Goal: Information Seeking & Learning: Find specific fact

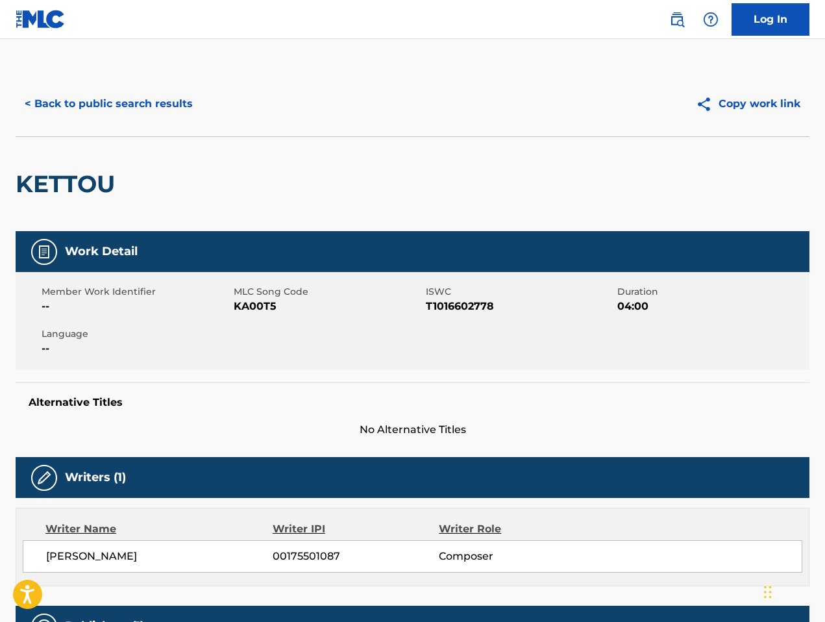
click at [679, 15] on img at bounding box center [677, 20] width 16 height 16
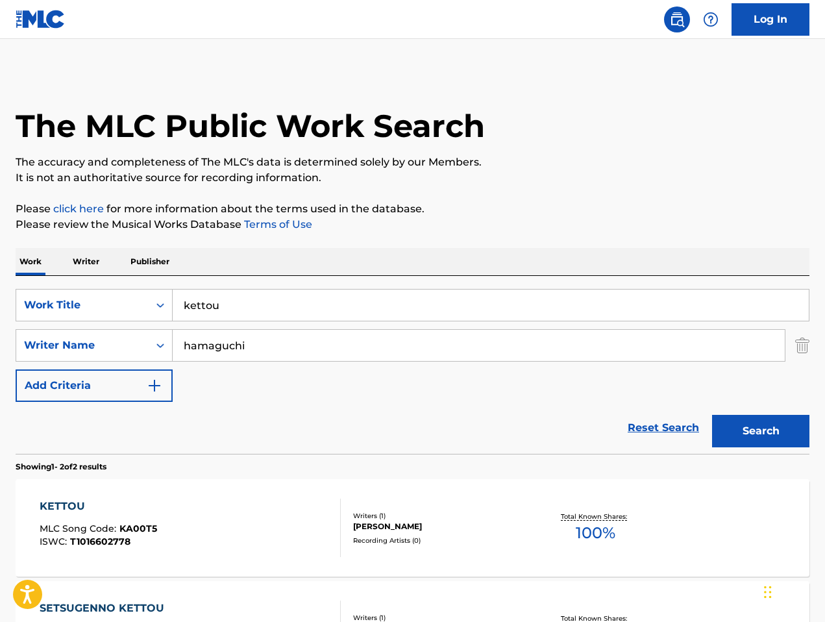
click at [322, 311] on input "kettou" at bounding box center [491, 304] width 636 height 31
paste input "Kasuf Returns [PERSON_NAME]"
click at [794, 352] on div "SearchWithCriteria79001449-fbd0-4698-95e2-043c0030a603 Writer Name [PERSON_NAME]" at bounding box center [413, 345] width 794 height 32
drag, startPoint x: 257, startPoint y: 308, endPoint x: 611, endPoint y: 305, distance: 353.6
click at [607, 305] on input "Kasuf Returns [PERSON_NAME]" at bounding box center [491, 304] width 636 height 31
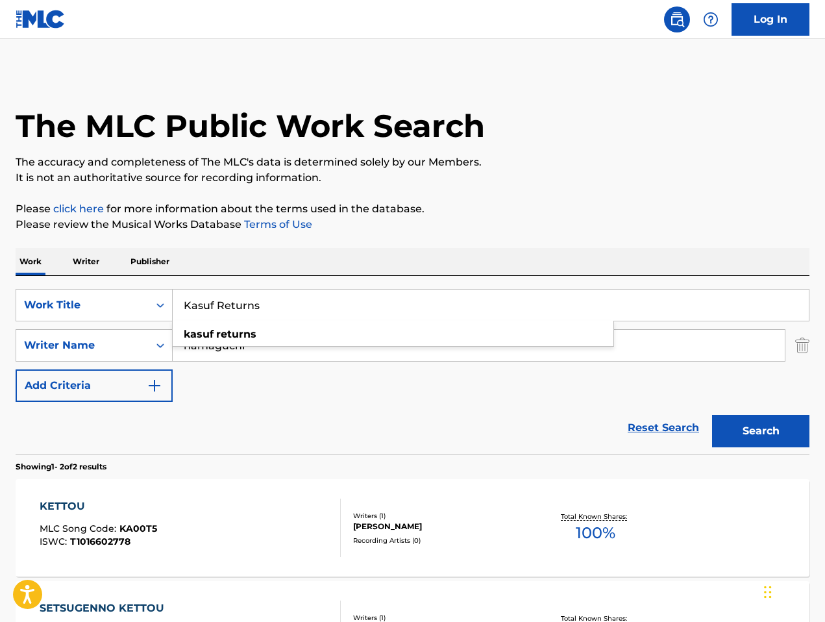
type input "Kasuf Returns"
click at [794, 352] on div "SearchWithCriteria79001449-fbd0-4698-95e2-043c0030a603 Writer Name [PERSON_NAME]" at bounding box center [413, 345] width 794 height 32
click at [797, 349] on img "Search Form" at bounding box center [802, 345] width 14 height 32
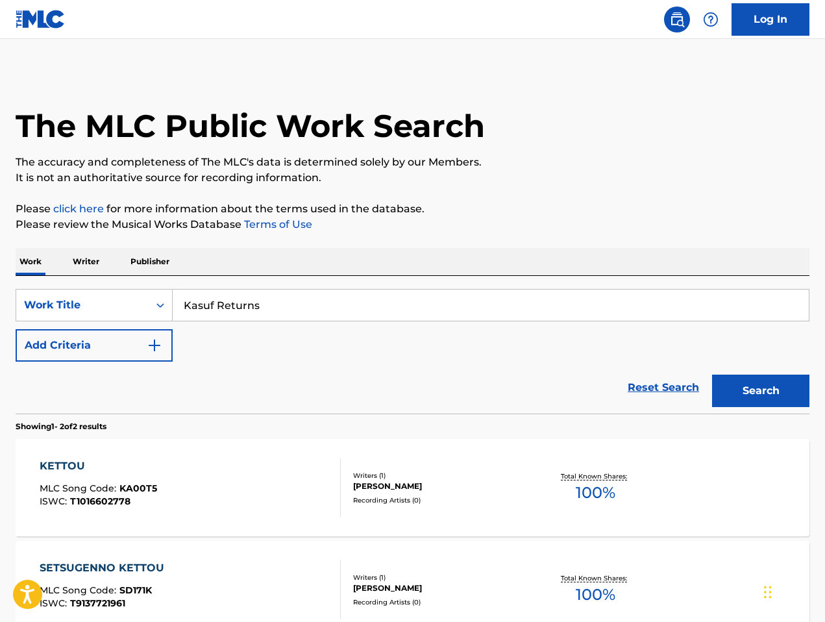
click at [779, 387] on button "Search" at bounding box center [760, 390] width 97 height 32
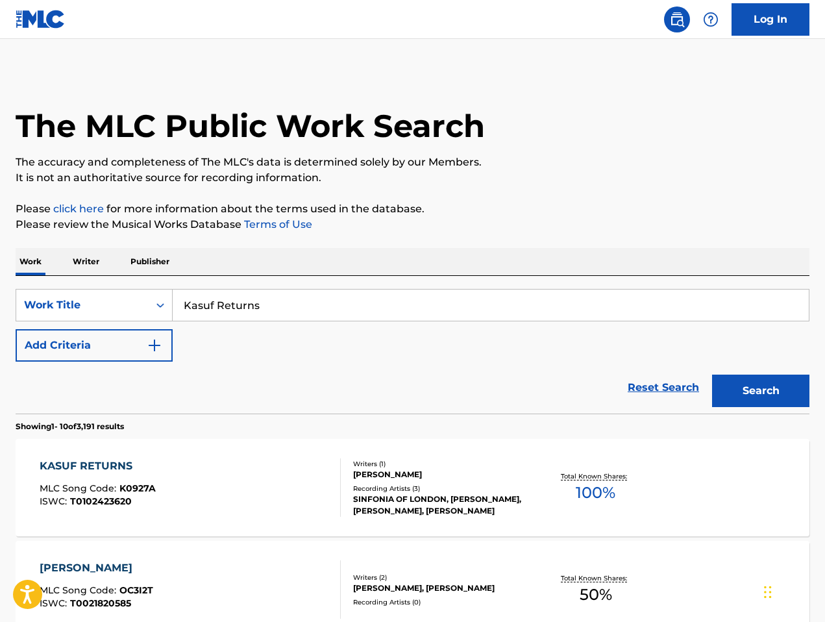
click at [267, 444] on div "[PERSON_NAME] RETURNS MLC Song Code : K0927A ISWC : T0102423620 Writers ( 1 ) […" at bounding box center [413, 487] width 794 height 97
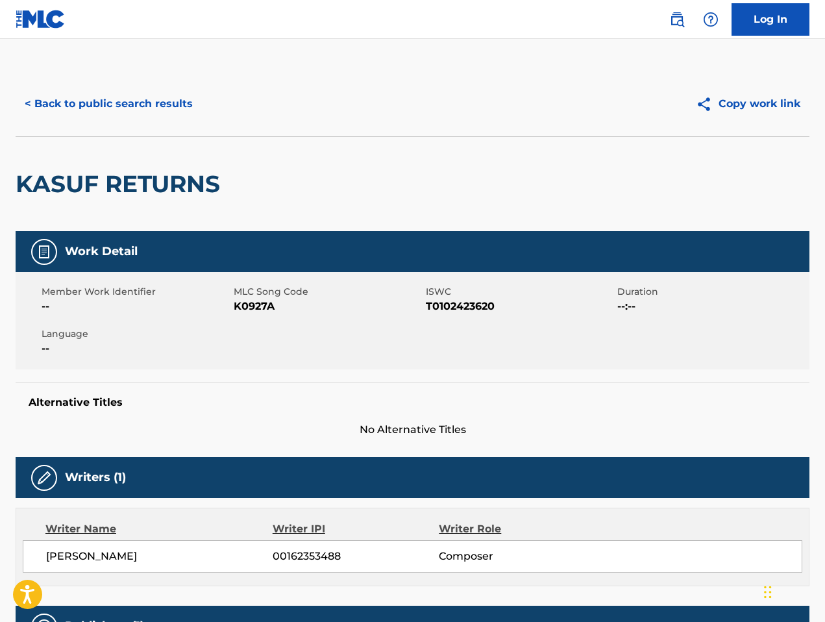
click at [677, 29] on link at bounding box center [677, 19] width 26 height 26
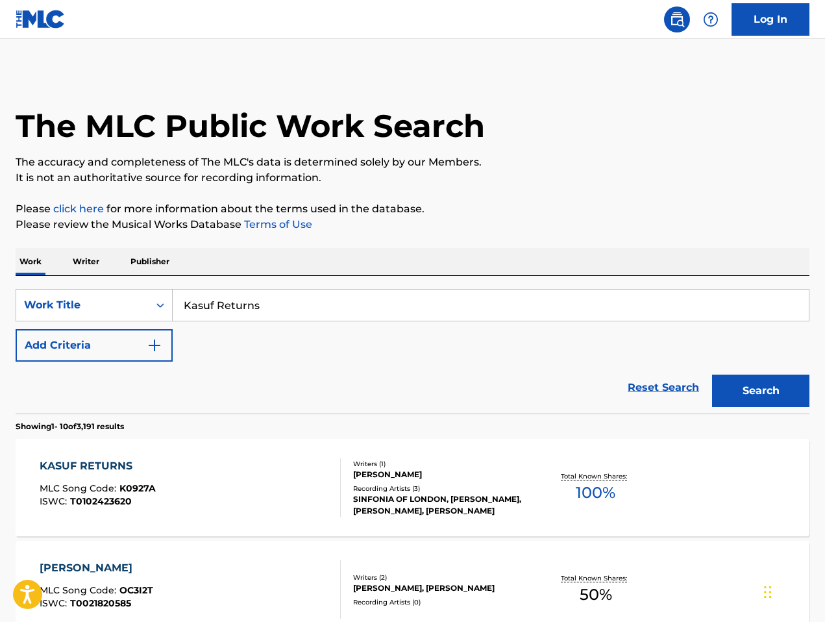
click at [387, 298] on input "Kasuf Returns" at bounding box center [491, 304] width 636 height 31
paste input "One Piece Specific Assets 100% 10 B69 Zettai Zetsumei Zettai Zetsumei Turn on s…"
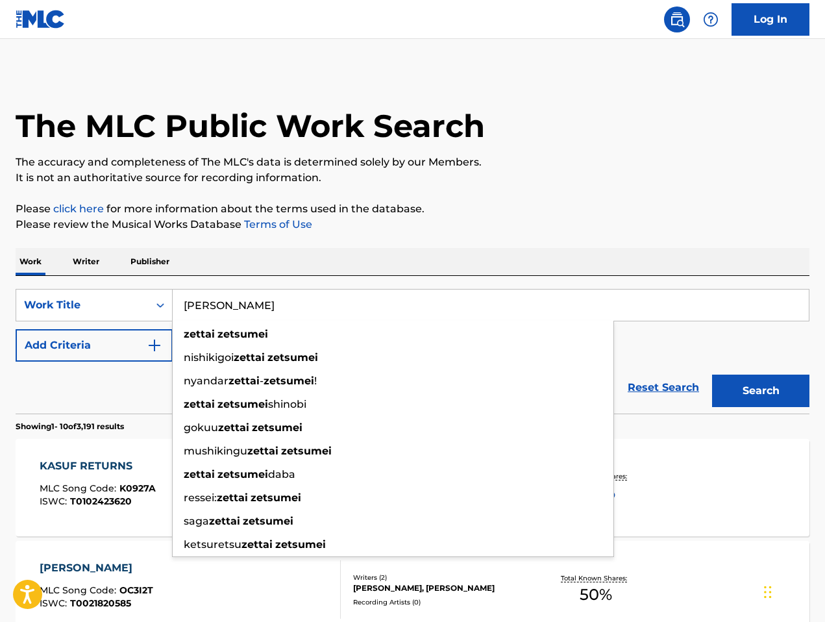
type input "[PERSON_NAME]"
click at [577, 222] on p "Please review the Musical Works Database Terms of Use" at bounding box center [413, 225] width 794 height 16
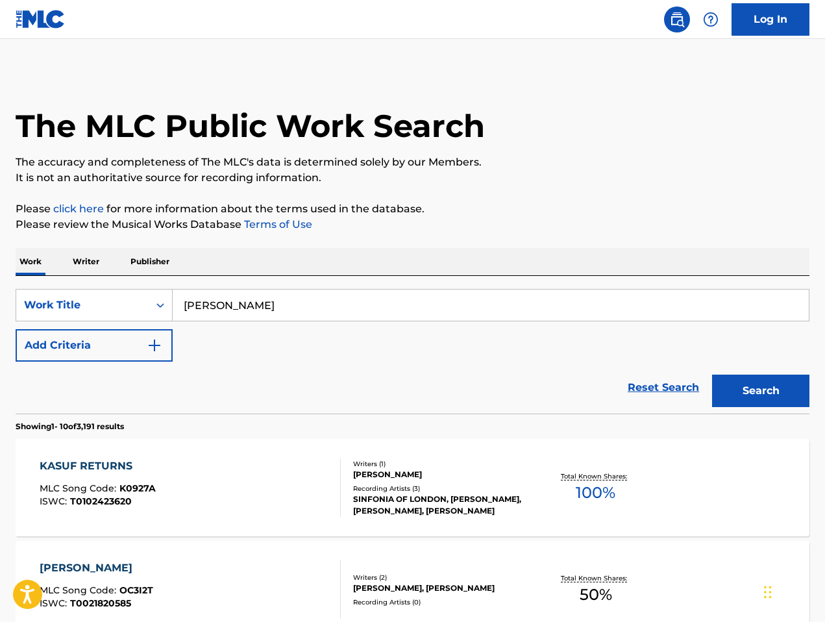
click at [738, 399] on button "Search" at bounding box center [760, 390] width 97 height 32
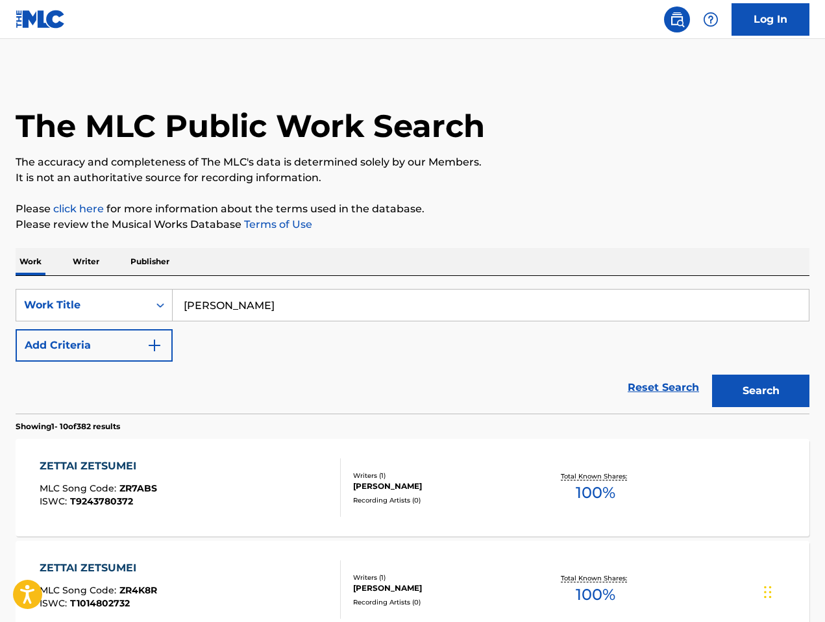
click at [150, 344] on img "Search Form" at bounding box center [155, 345] width 16 height 16
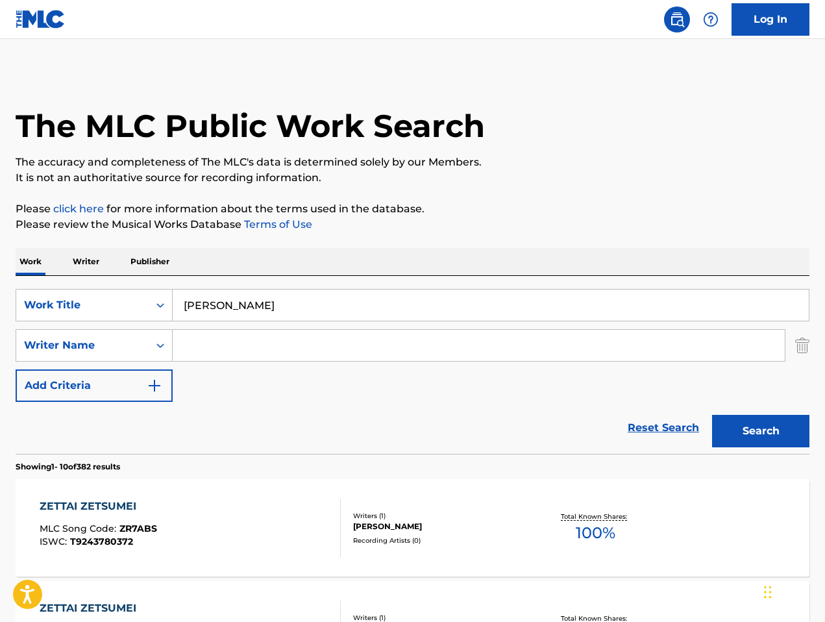
click at [195, 349] on input "Search Form" at bounding box center [479, 345] width 612 height 31
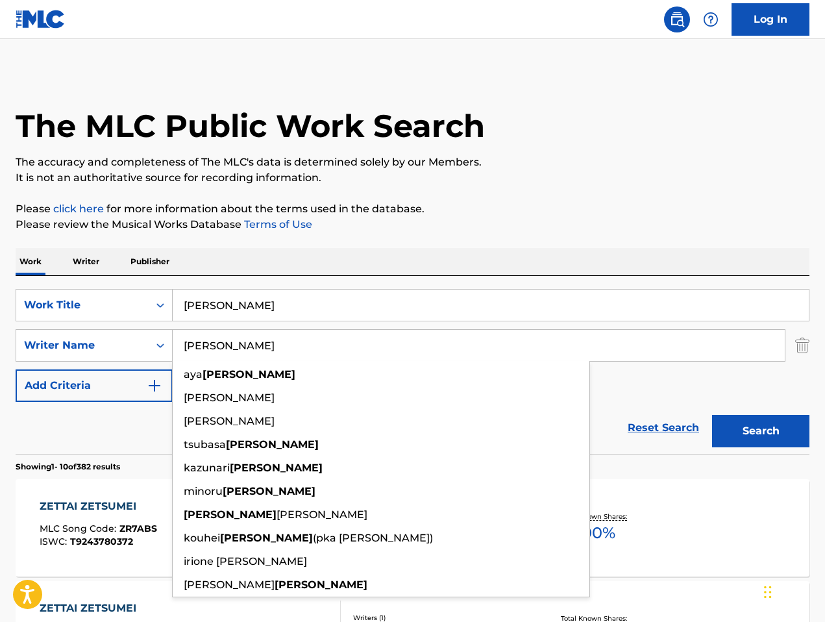
type input "[PERSON_NAME]"
click at [712, 415] on button "Search" at bounding box center [760, 431] width 97 height 32
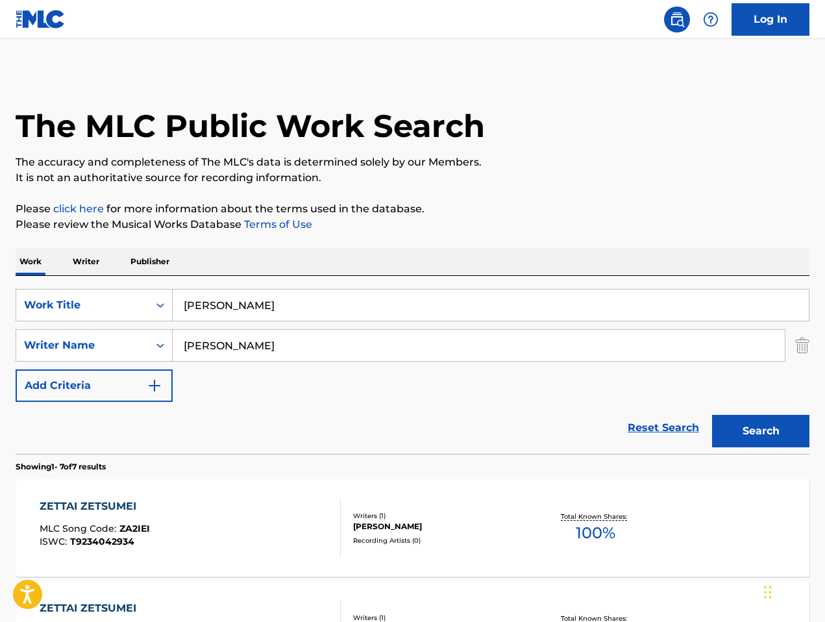
click at [237, 511] on div "ZETTAI ZETSUMEI MLC Song Code : ZA2IEI ISWC : T9234042934" at bounding box center [191, 527] width 302 height 58
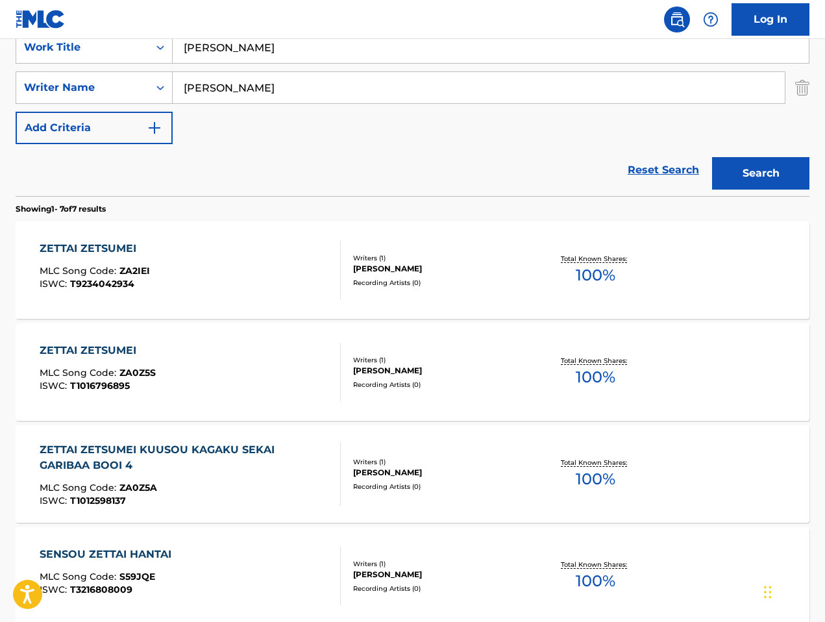
scroll to position [260, 0]
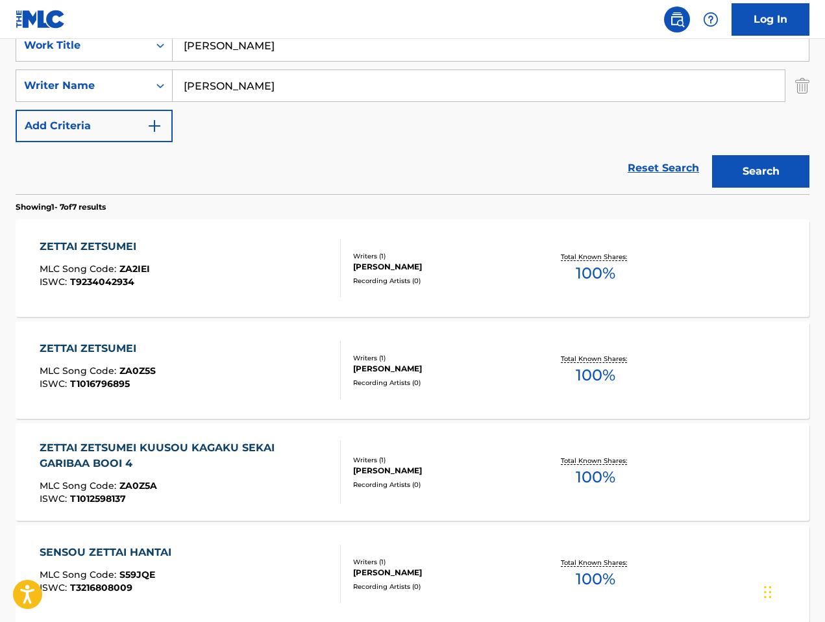
click at [250, 368] on div "ZETTAI ZETSUMEI MLC Song Code : ZA0Z5S ISWC : T1016796895" at bounding box center [191, 370] width 302 height 58
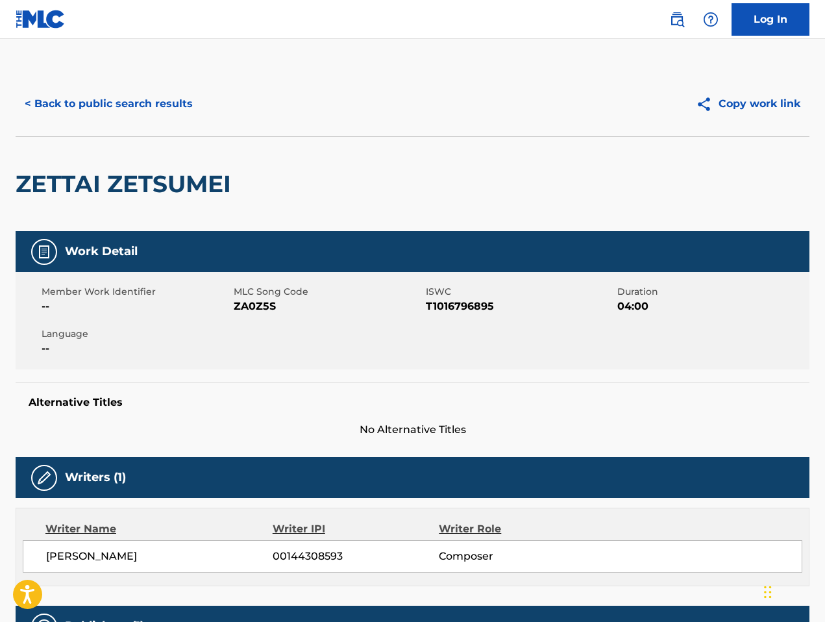
click at [670, 14] on img at bounding box center [677, 20] width 16 height 16
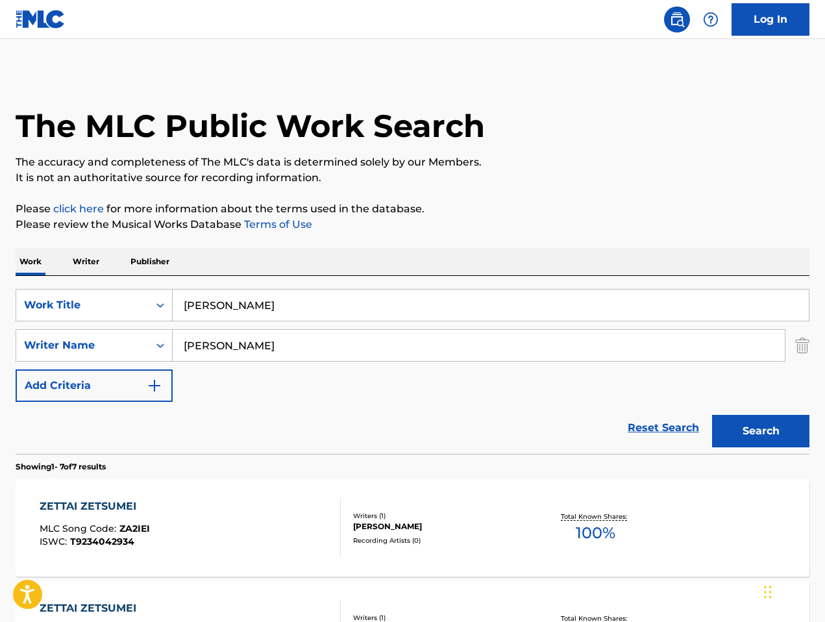
click at [323, 319] on input "[PERSON_NAME]" at bounding box center [491, 304] width 636 height 31
paste input "Gyakusyuu! [PERSON_NAME] to usoppu [PERSON_NAME]"
drag, startPoint x: 329, startPoint y: 301, endPoint x: 535, endPoint y: 238, distance: 215.7
click at [550, 280] on div "SearchWithCriteria6fd22e32-16dc-4b13-9b08-5c39f52c46d5 Work Title Gyakusyuu! [P…" at bounding box center [413, 365] width 794 height 178
click at [712, 415] on button "Search" at bounding box center [760, 431] width 97 height 32
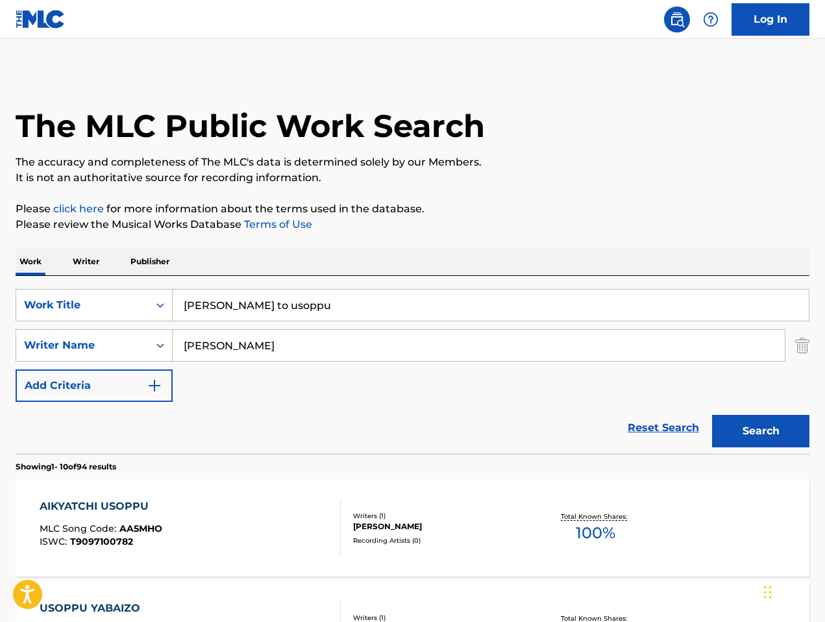
click at [712, 415] on button "Search" at bounding box center [760, 431] width 97 height 32
type input "usoppu"
click at [712, 415] on button "Search" at bounding box center [760, 431] width 97 height 32
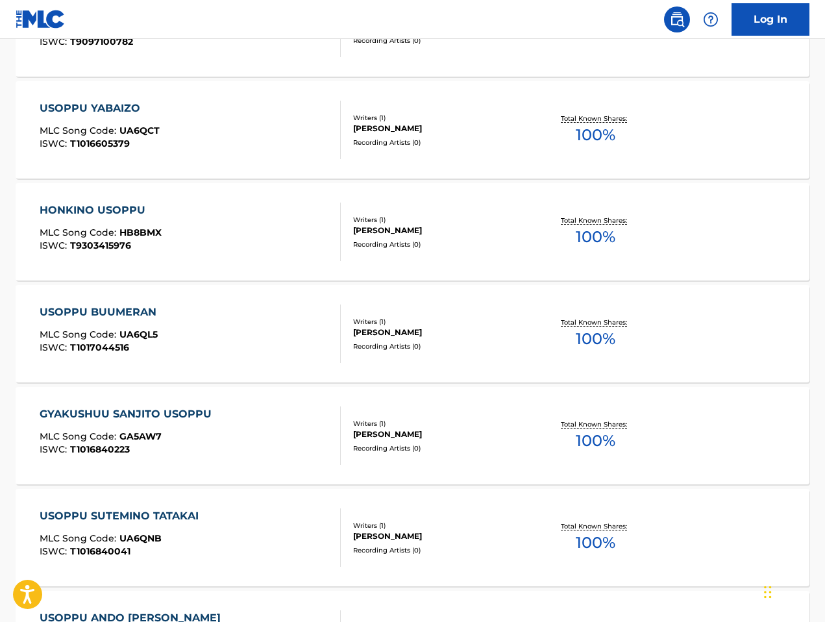
scroll to position [649, 0]
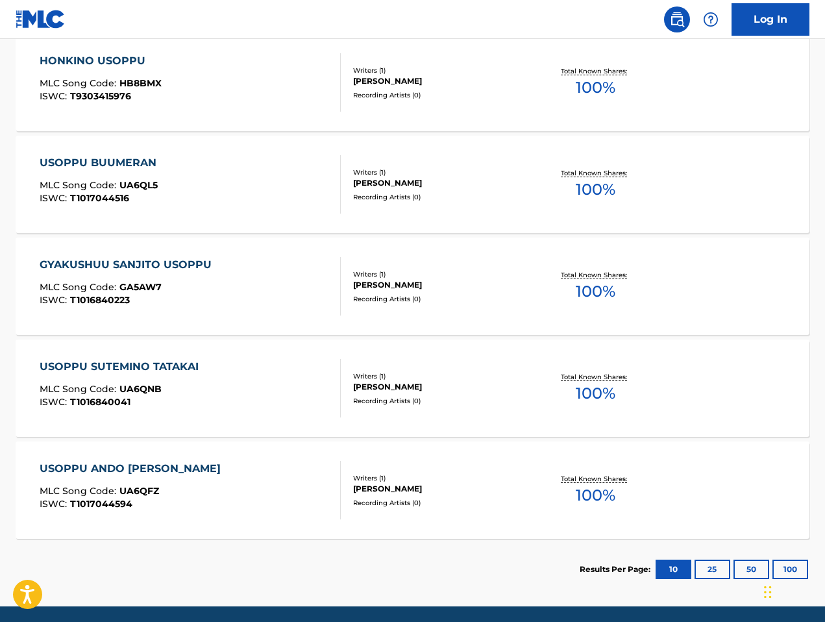
click at [152, 284] on span "GA5AW7" at bounding box center [140, 287] width 42 height 12
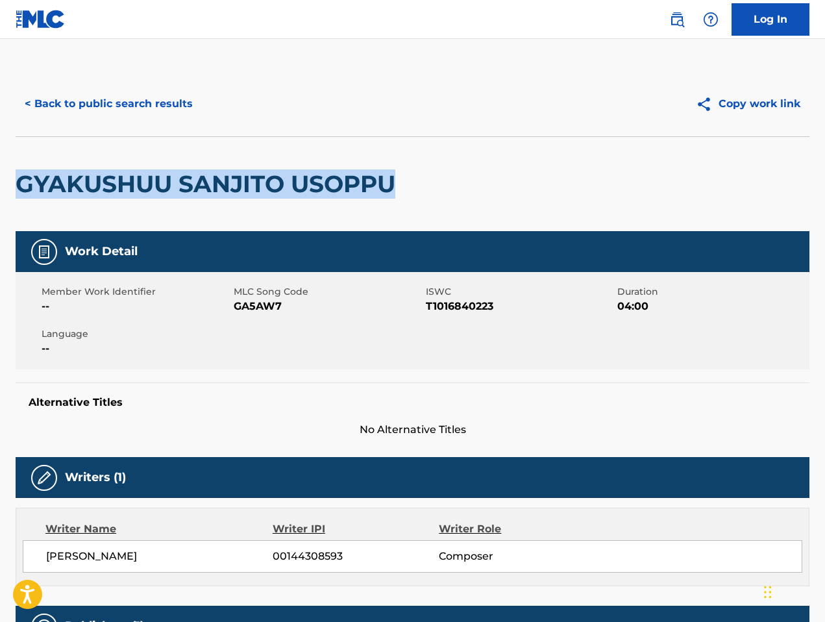
drag, startPoint x: 395, startPoint y: 180, endPoint x: 13, endPoint y: 169, distance: 381.7
click at [12, 167] on div "< Back to public search results Copy work link GYAKUSHUU SANJITO USOPPU Work De…" at bounding box center [412, 546] width 825 height 950
copy h2 "GYAKUSHUU SANJITO USOPPU"
